Goal: Book appointment/travel/reservation

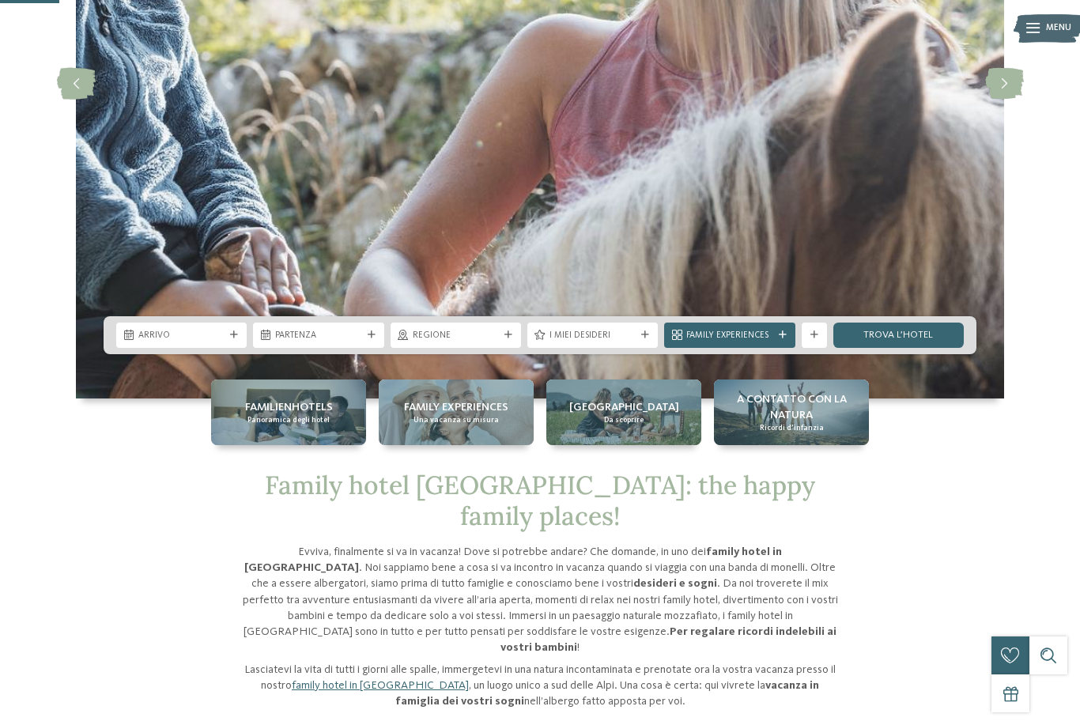
scroll to position [331, 0]
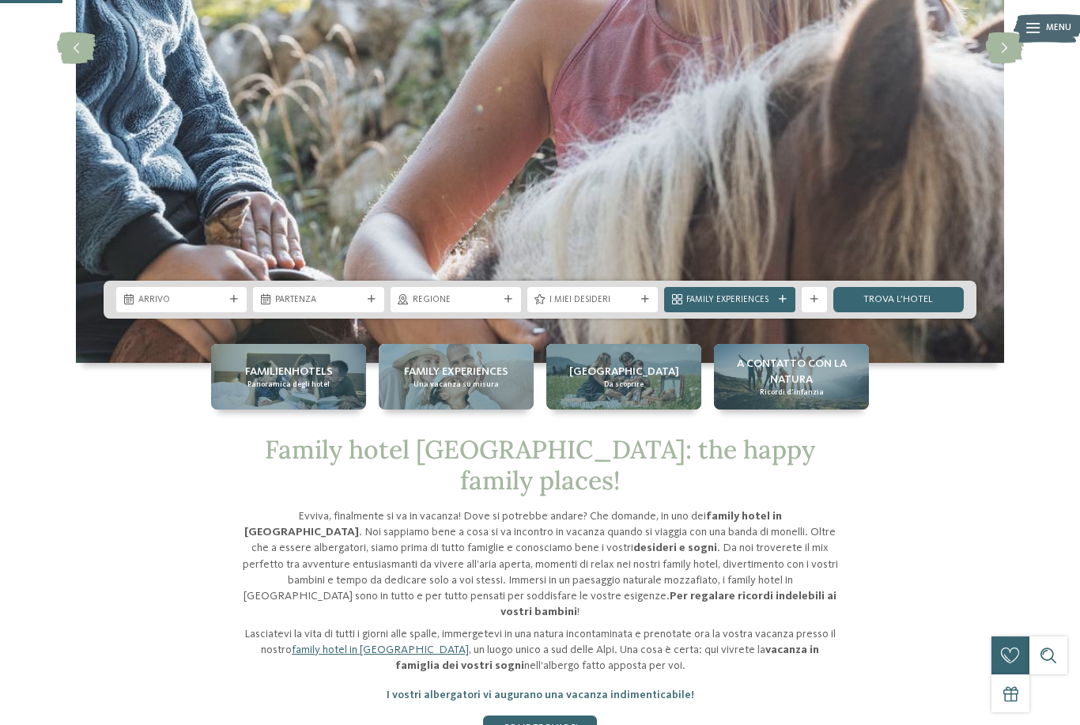
click at [356, 363] on img at bounding box center [540, 48] width 929 height 630
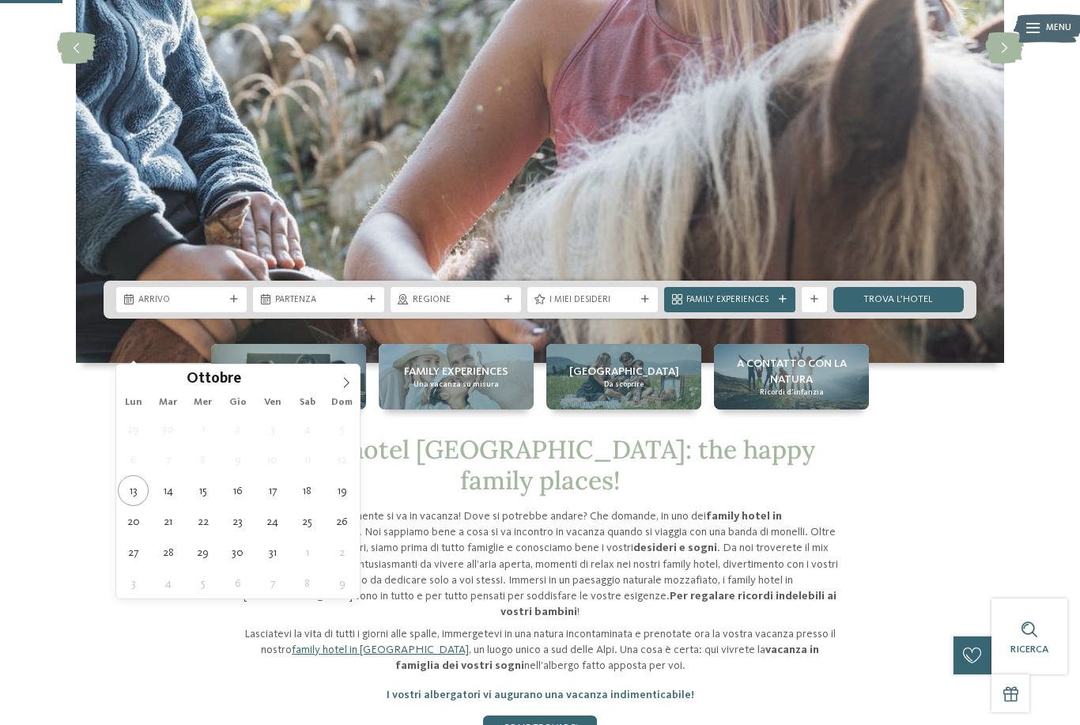
click at [353, 387] on span at bounding box center [346, 378] width 27 height 27
click at [345, 380] on icon at bounding box center [347, 382] width 6 height 10
click at [350, 379] on icon at bounding box center [346, 382] width 11 height 11
type input "****"
click at [352, 380] on span at bounding box center [346, 378] width 27 height 27
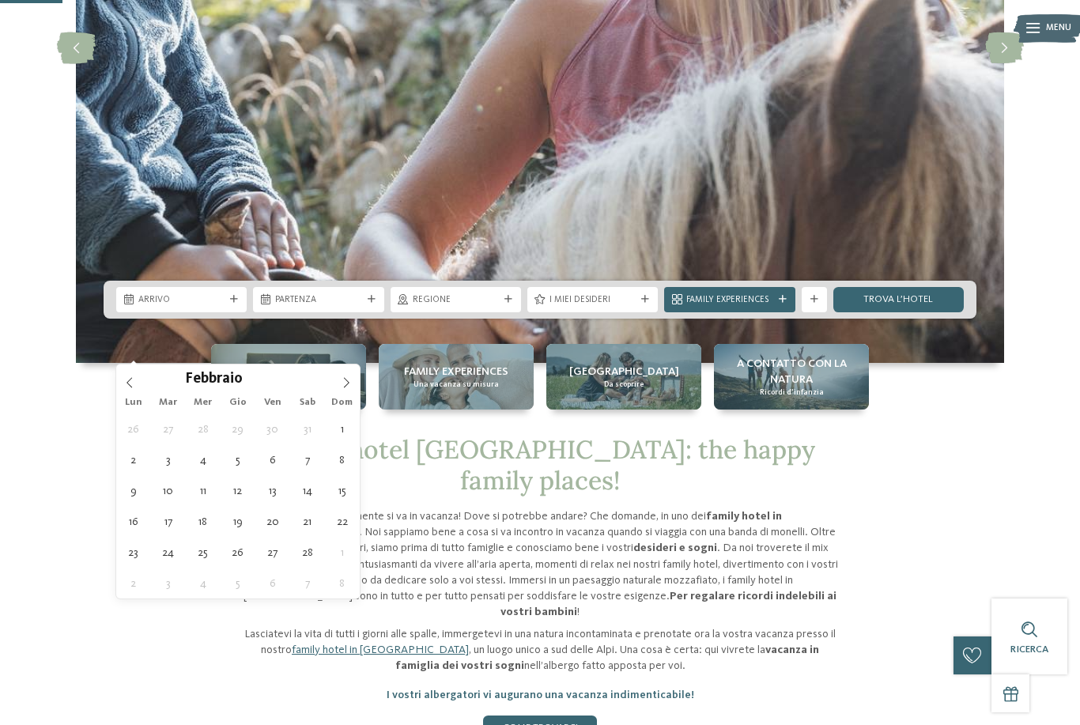
type div "[DATE]"
type input "****"
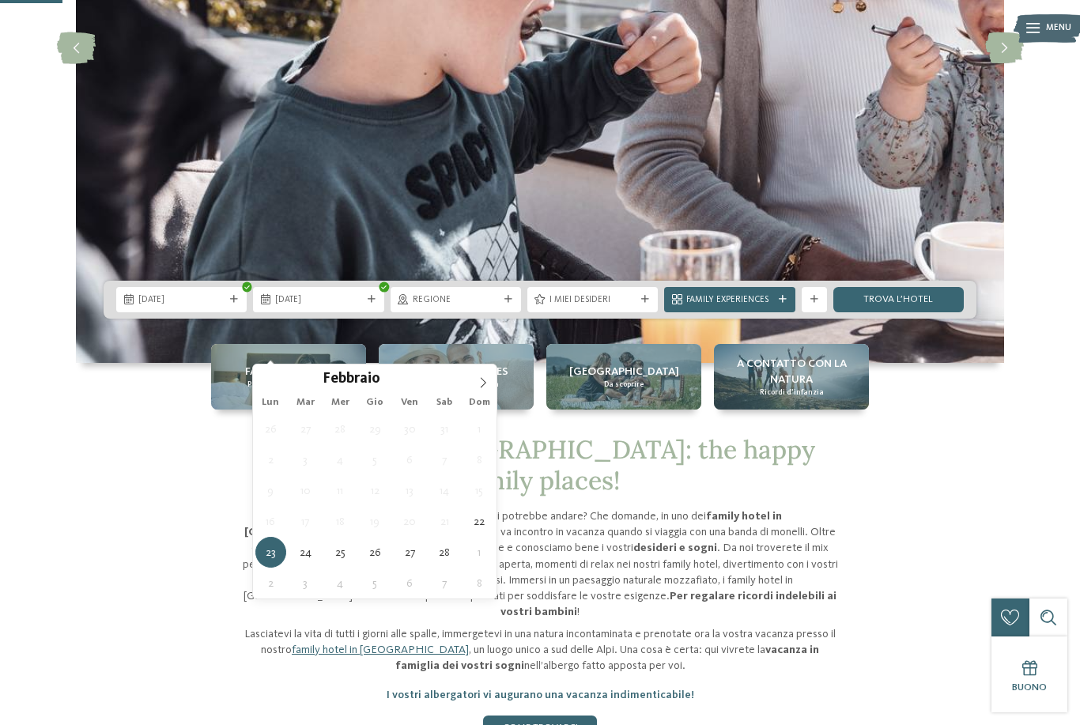
type div "[DATE]"
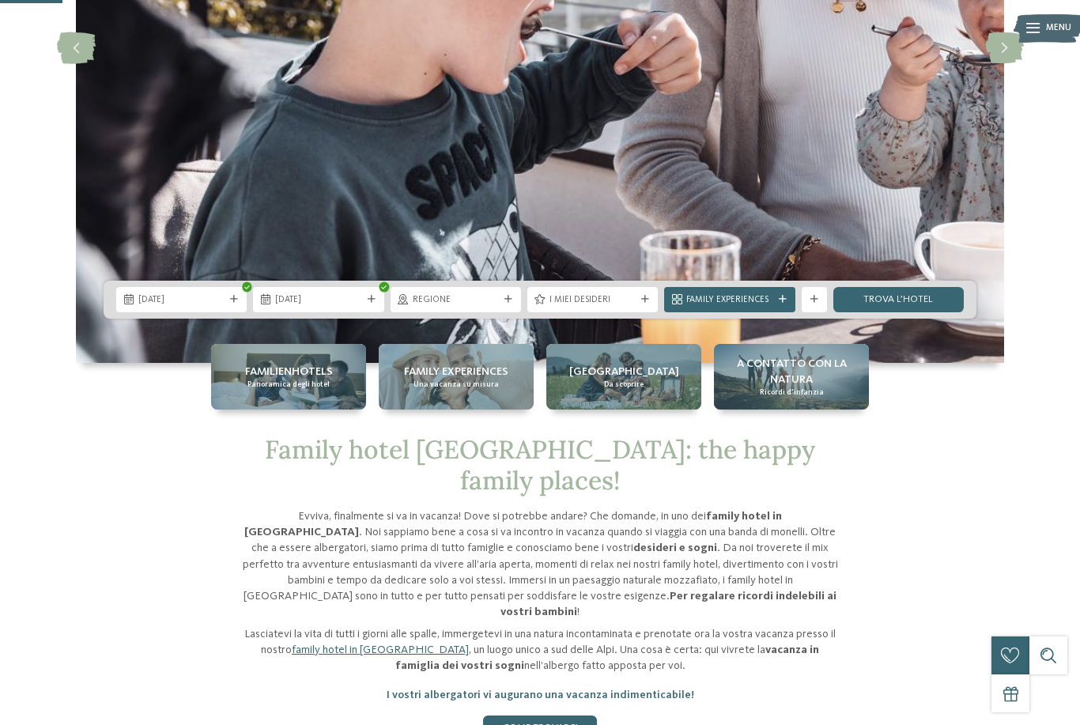
click at [500, 306] on div "Regione" at bounding box center [456, 299] width 93 height 13
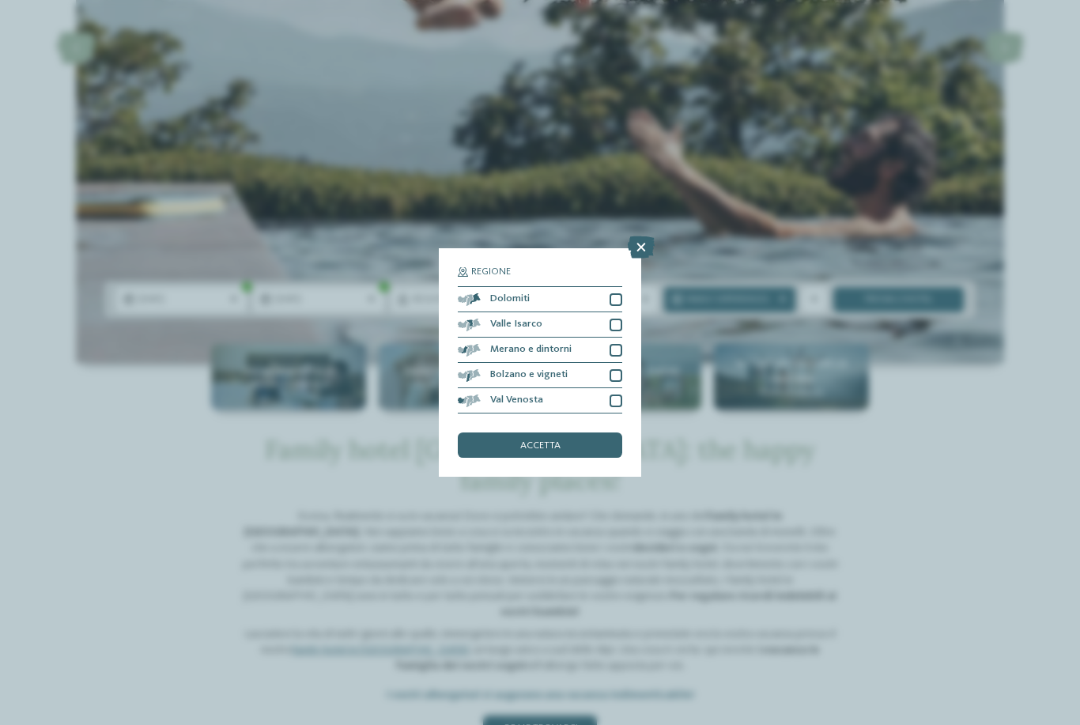
click at [619, 293] on div at bounding box center [616, 299] width 13 height 13
click at [558, 441] on span "accetta" at bounding box center [540, 446] width 40 height 10
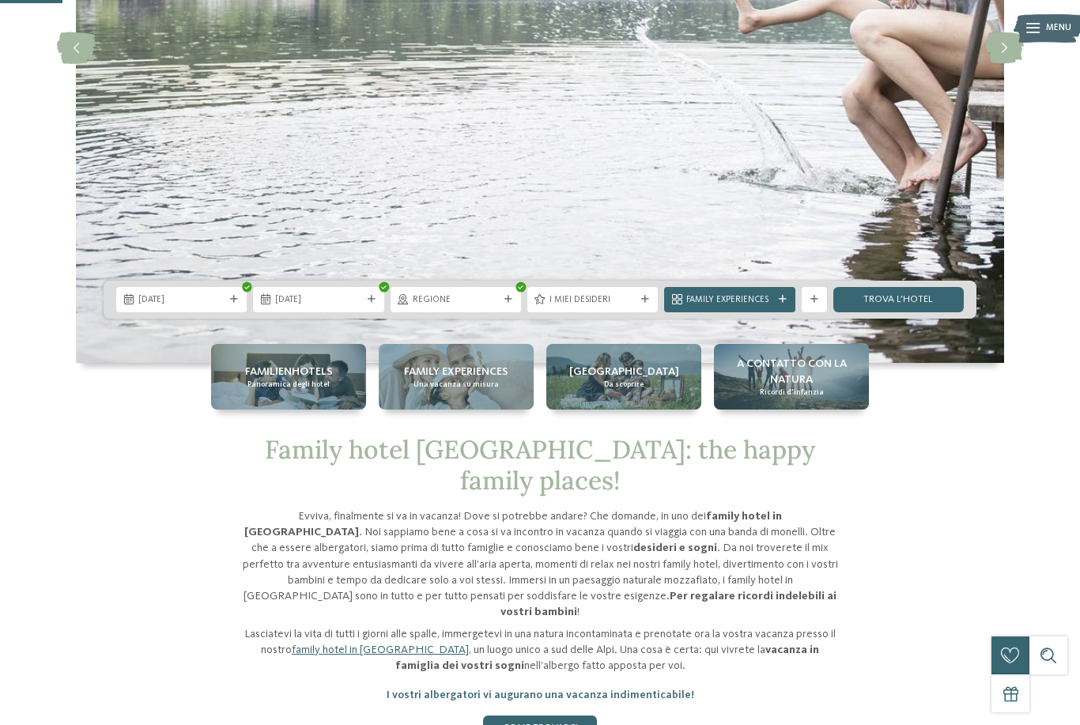
click at [633, 307] on span "I miei desideri" at bounding box center [593, 300] width 86 height 13
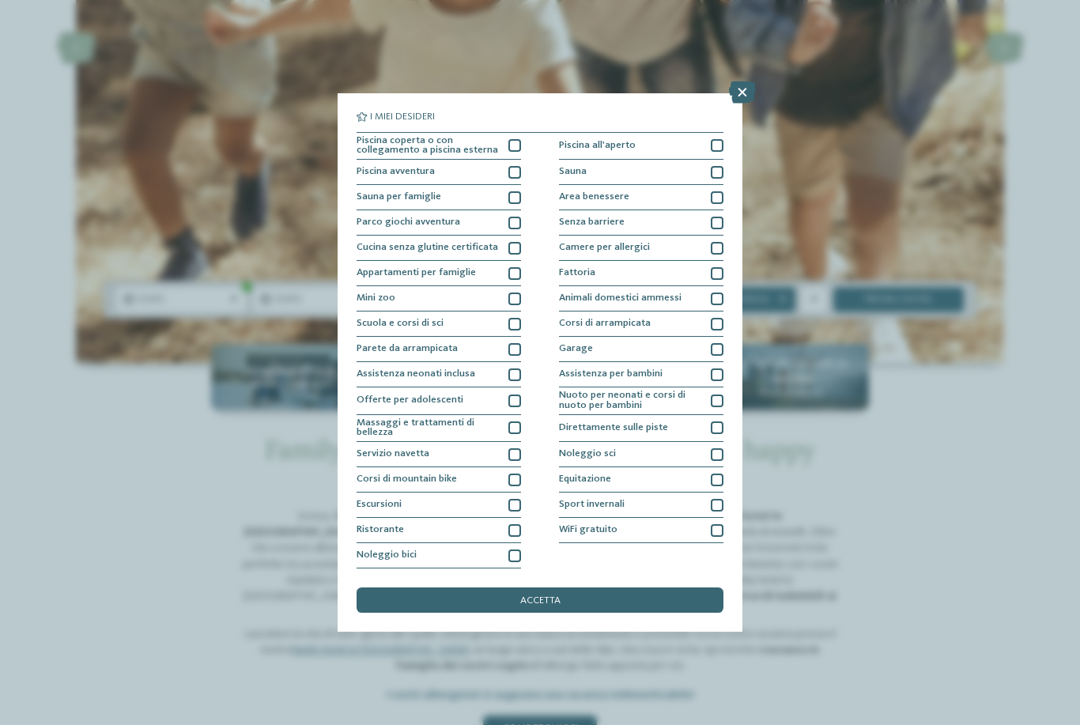
scroll to position [62, 0]
click at [714, 422] on div at bounding box center [717, 428] width 13 height 13
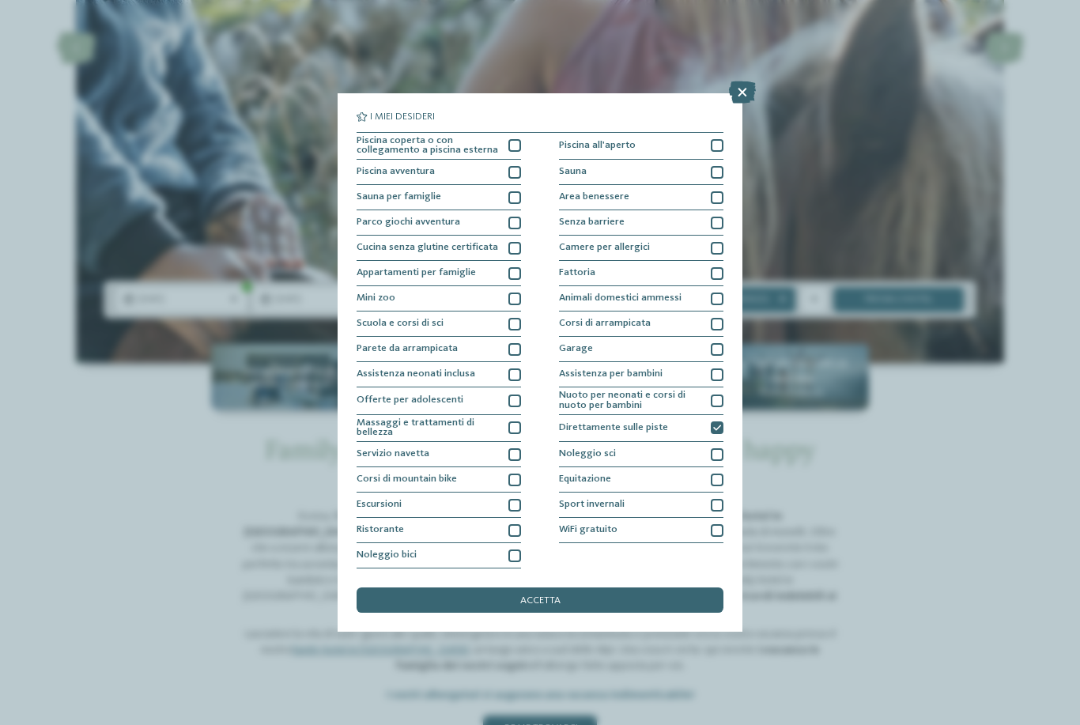
click at [717, 448] on div at bounding box center [717, 454] width 13 height 13
click at [709, 493] on div "Sport invernali" at bounding box center [641, 505] width 165 height 25
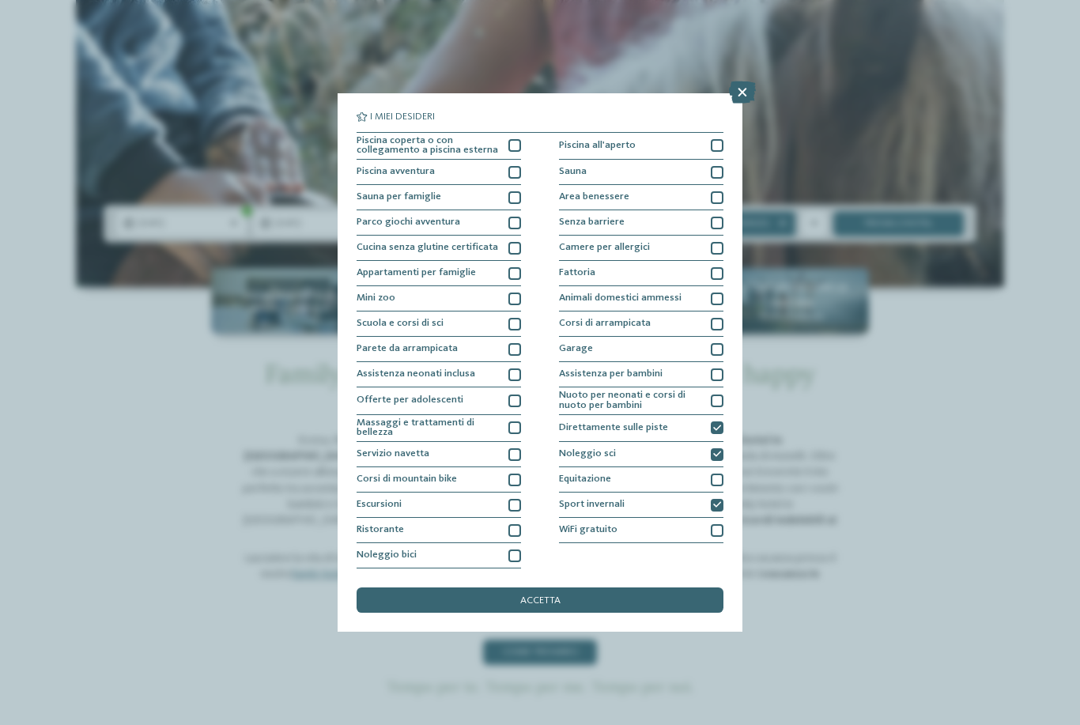
scroll to position [407, 0]
click at [513, 524] on div at bounding box center [515, 530] width 13 height 13
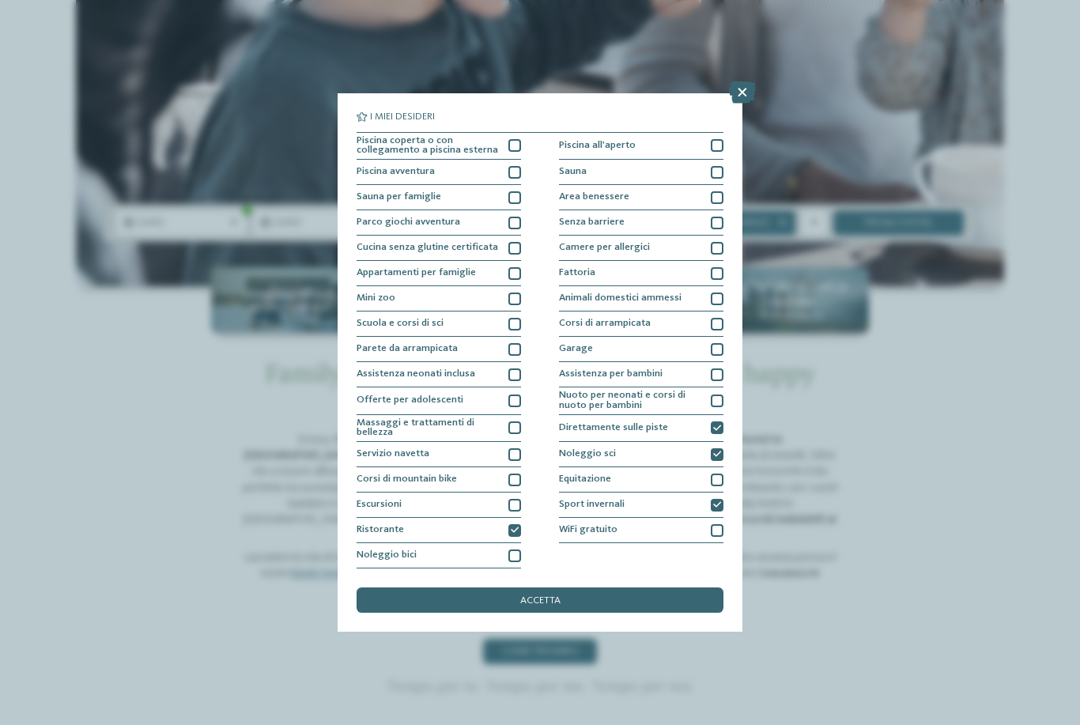
click at [513, 448] on div at bounding box center [515, 454] width 13 height 13
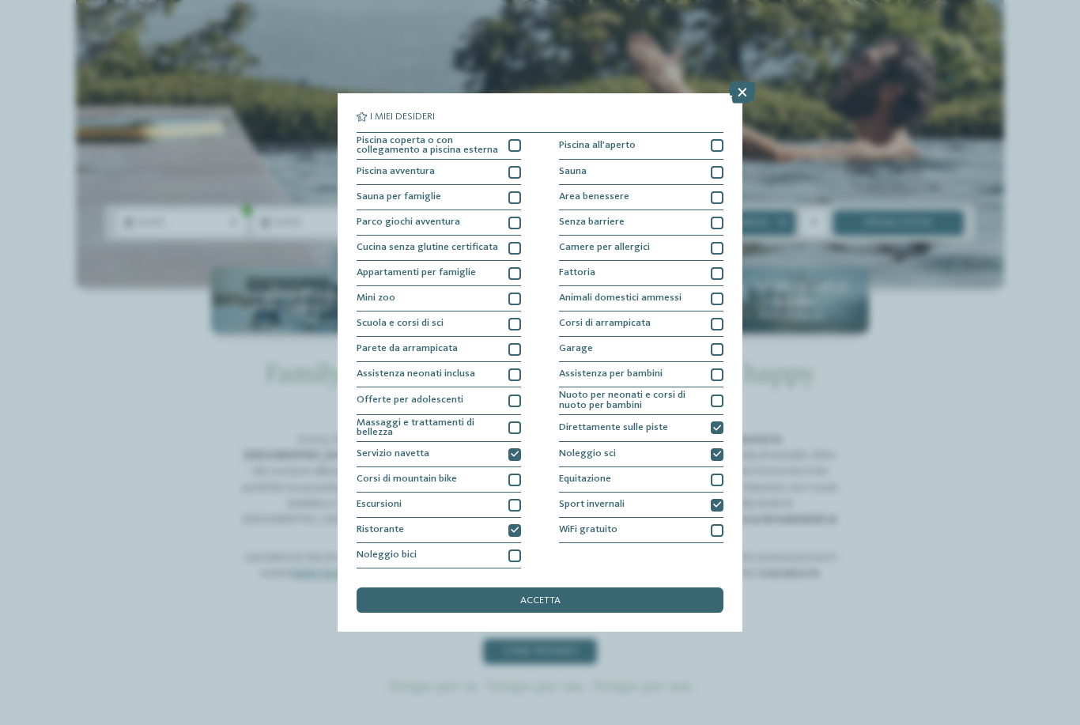
click at [520, 318] on div at bounding box center [515, 324] width 13 height 13
click at [554, 596] on span "accetta" at bounding box center [540, 601] width 40 height 10
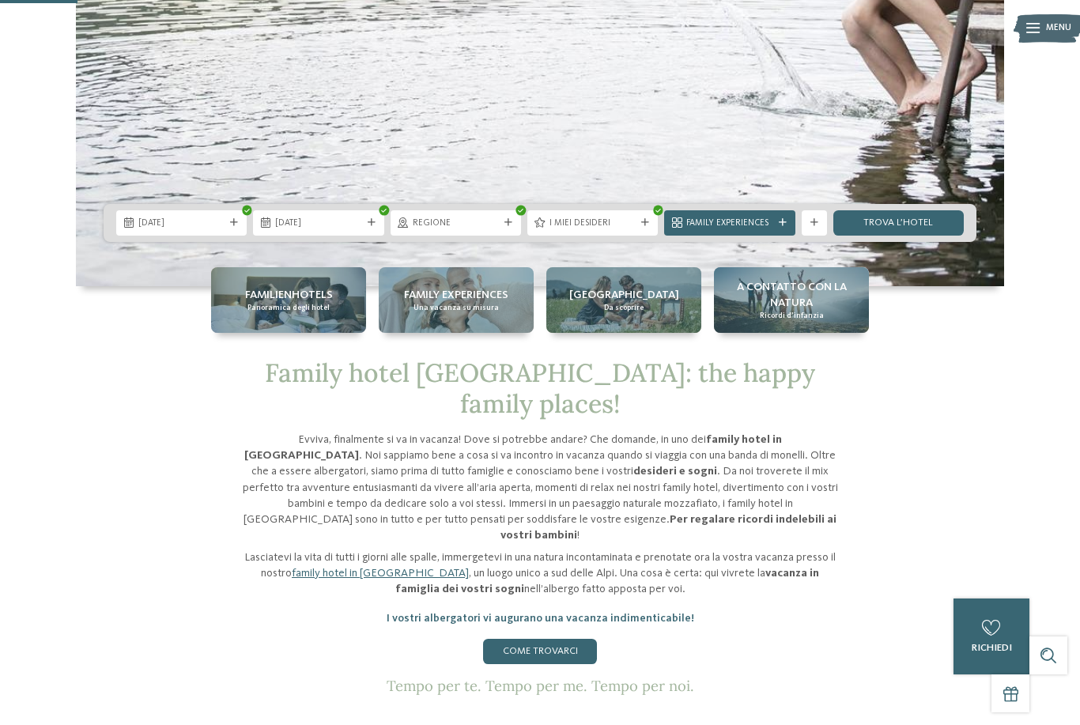
click at [921, 236] on link "trova l’hotel" at bounding box center [899, 222] width 131 height 25
